Goal: Navigation & Orientation: Find specific page/section

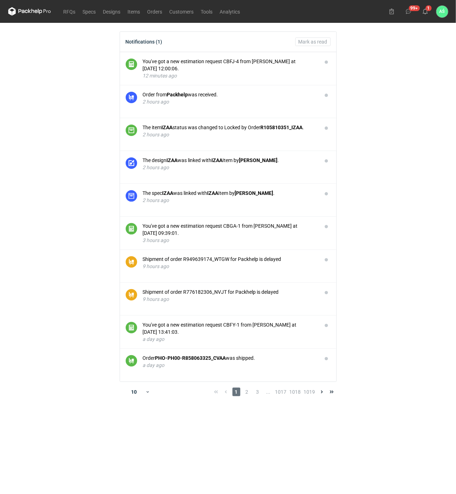
click at [373, 121] on main "Notifications (1) [PERSON_NAME] as read You've got a new estimation request CBF…" at bounding box center [228, 259] width 446 height 472
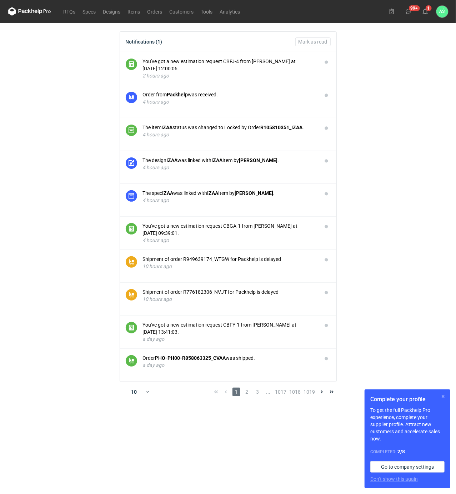
click at [442, 397] on button "button" at bounding box center [443, 397] width 9 height 9
